Goal: Find specific page/section: Find specific page/section

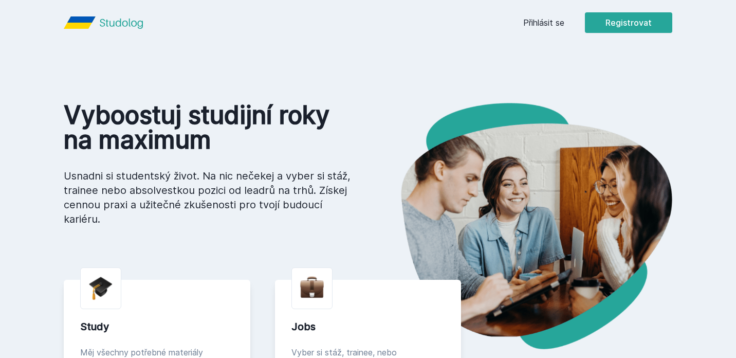
click at [520, 19] on header "Přihlásit se Registrovat" at bounding box center [368, 22] width 658 height 45
click at [530, 19] on link "Přihlásit se" at bounding box center [543, 22] width 41 height 12
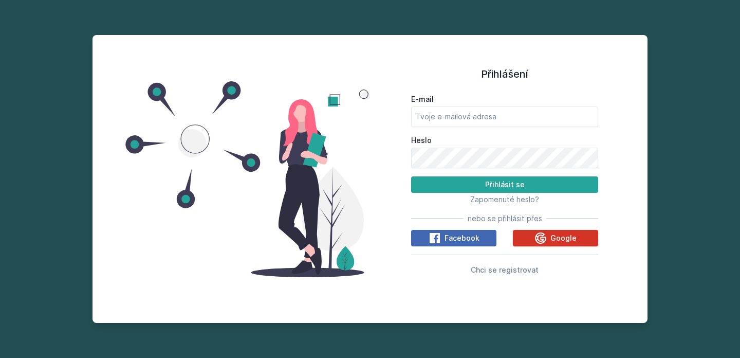
click at [531, 239] on button "Google" at bounding box center [555, 238] width 85 height 16
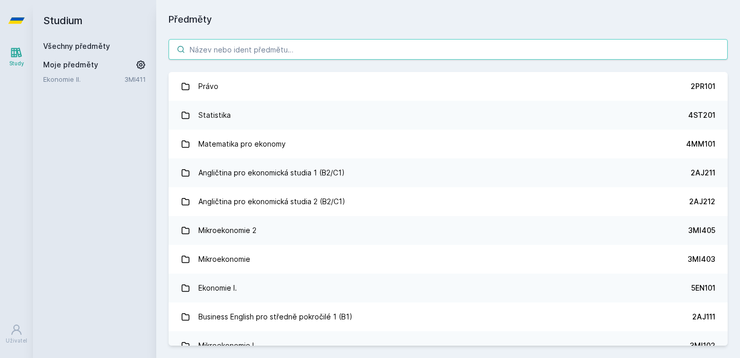
click at [317, 49] on input "search" at bounding box center [448, 49] width 559 height 21
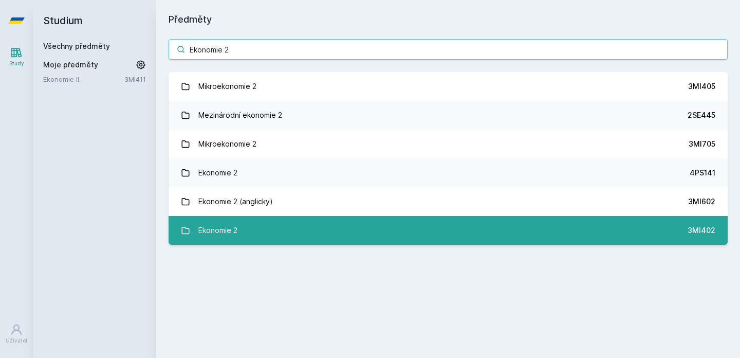
type input "Ekonomie 2"
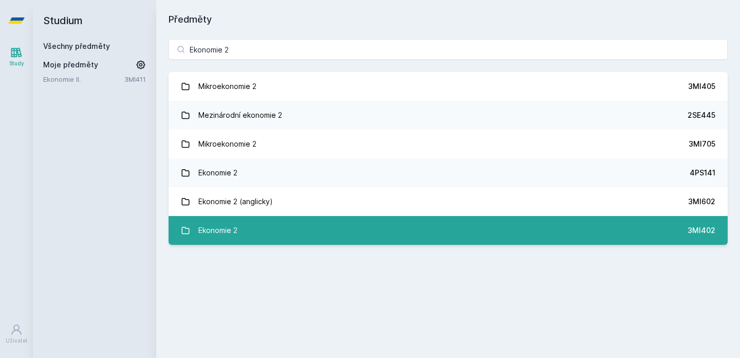
click at [381, 229] on link "Ekonomie 2 3MI402" at bounding box center [448, 230] width 559 height 29
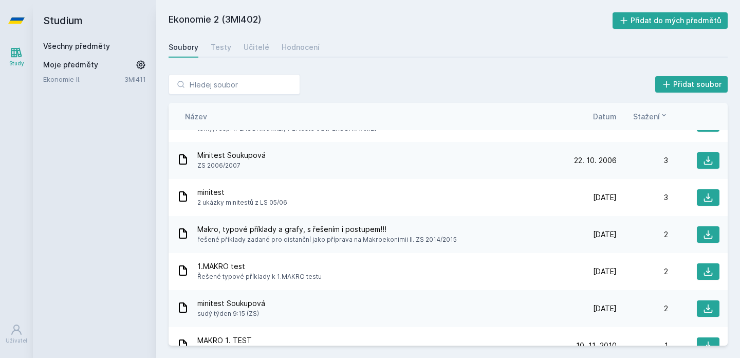
scroll to position [253, 0]
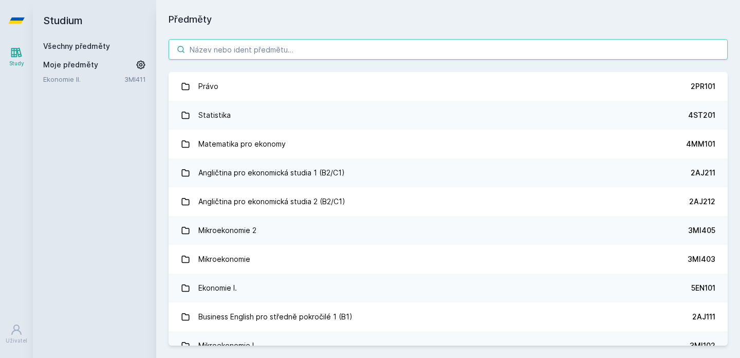
click at [323, 48] on input "search" at bounding box center [448, 49] width 559 height 21
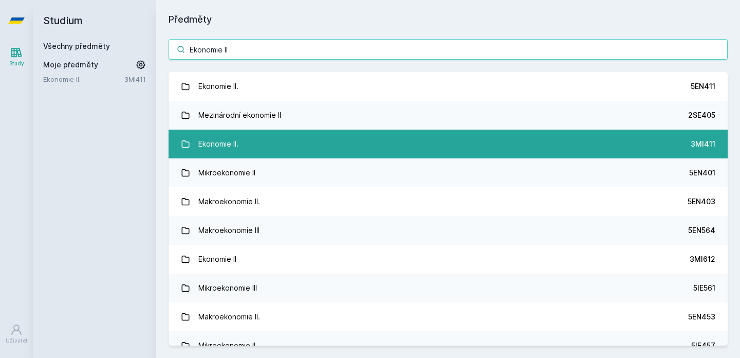
type input "Ekonomie II"
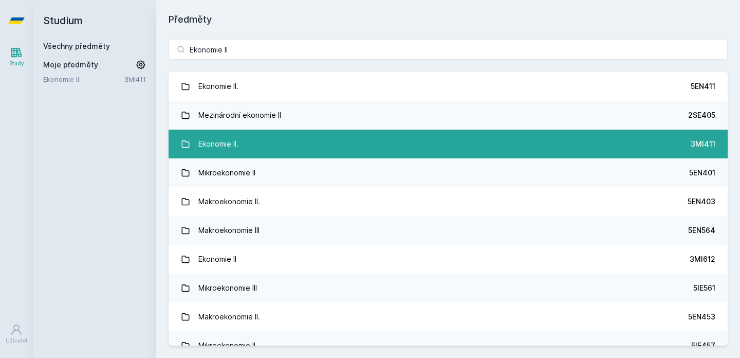
click at [410, 132] on link "Ekonomie II. 3MI411" at bounding box center [448, 143] width 559 height 29
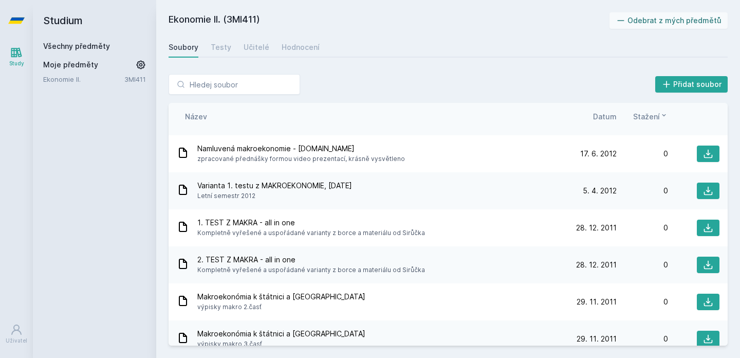
scroll to position [1198, 0]
